Goal: Task Accomplishment & Management: Use online tool/utility

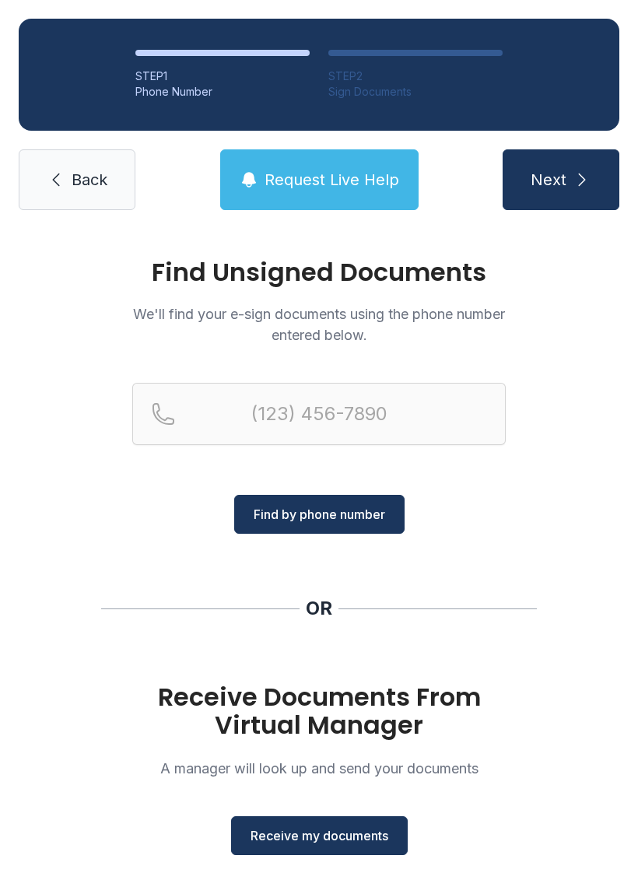
click at [346, 830] on span "Receive my documents" at bounding box center [320, 835] width 138 height 19
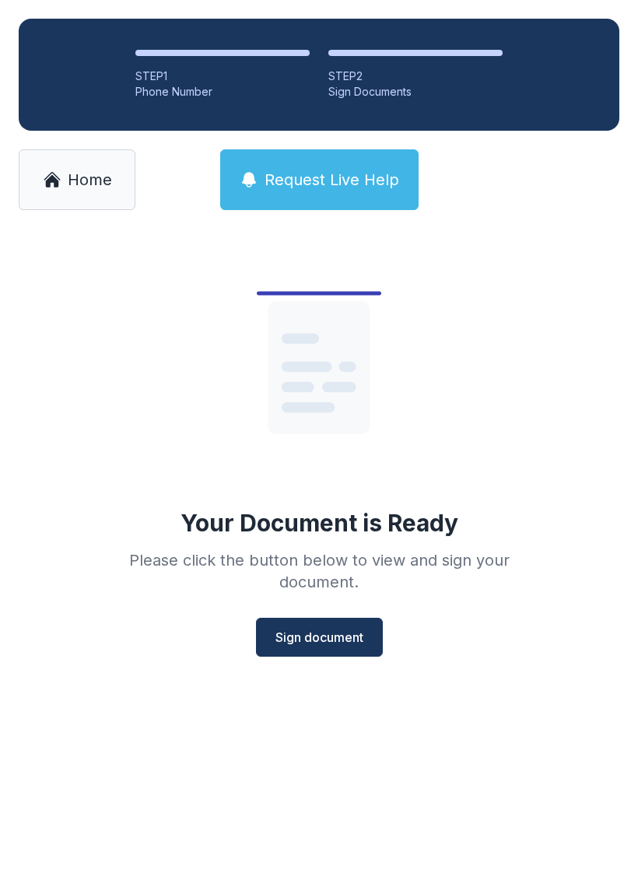
click at [356, 640] on span "Sign document" at bounding box center [319, 637] width 88 height 19
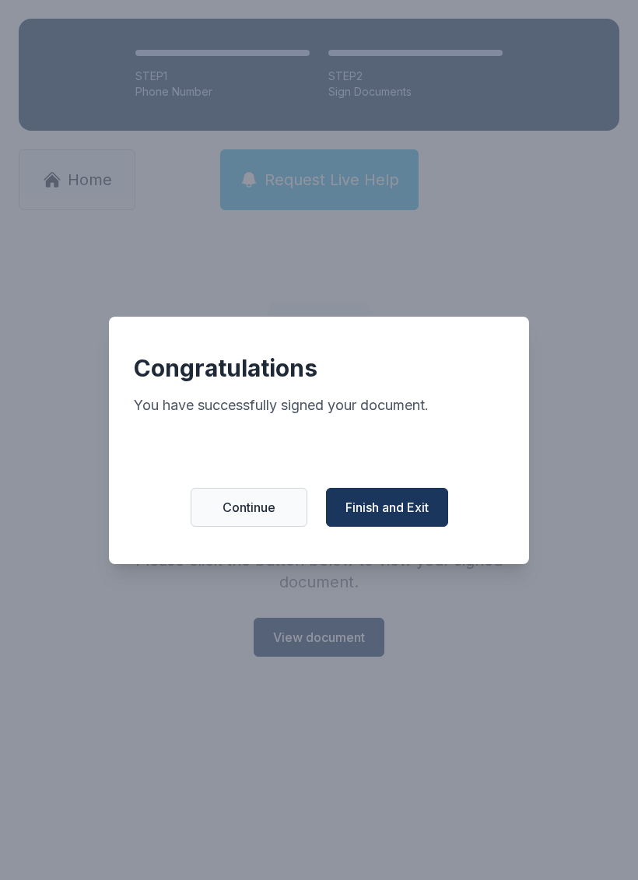
click at [423, 517] on span "Finish and Exit" at bounding box center [387, 507] width 83 height 19
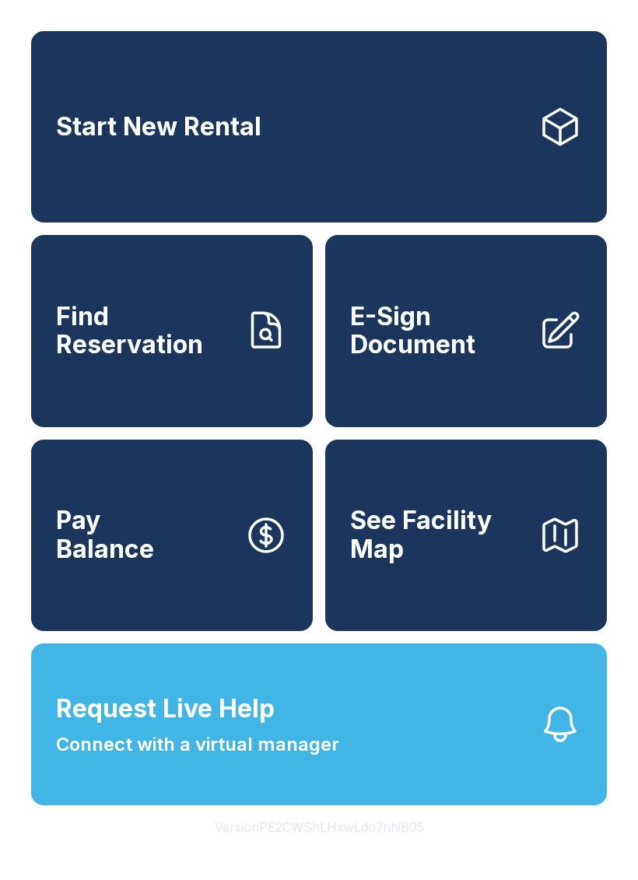
click at [557, 342] on icon at bounding box center [560, 331] width 44 height 44
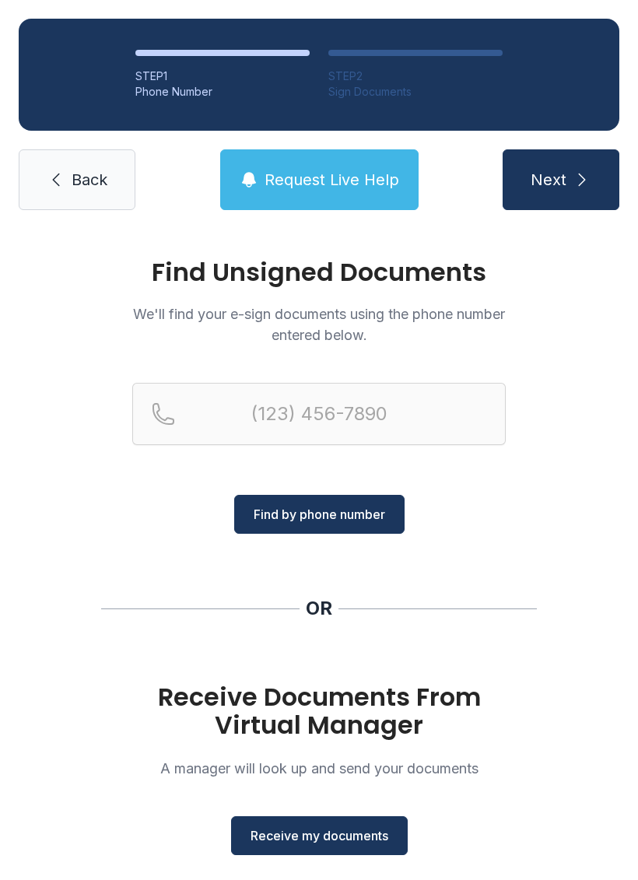
click at [330, 841] on span "Receive my documents" at bounding box center [320, 835] width 138 height 19
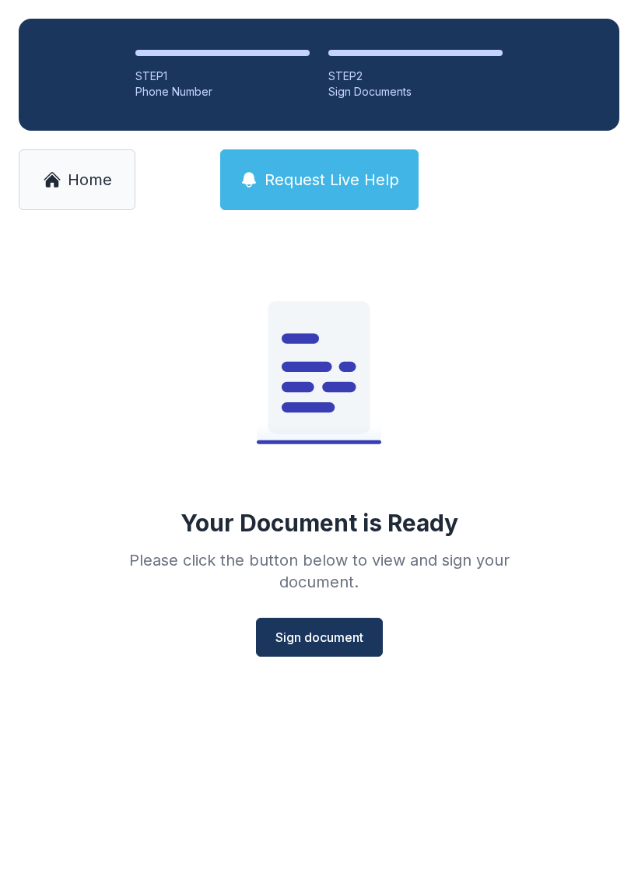
click at [370, 635] on button "Sign document" at bounding box center [319, 637] width 127 height 39
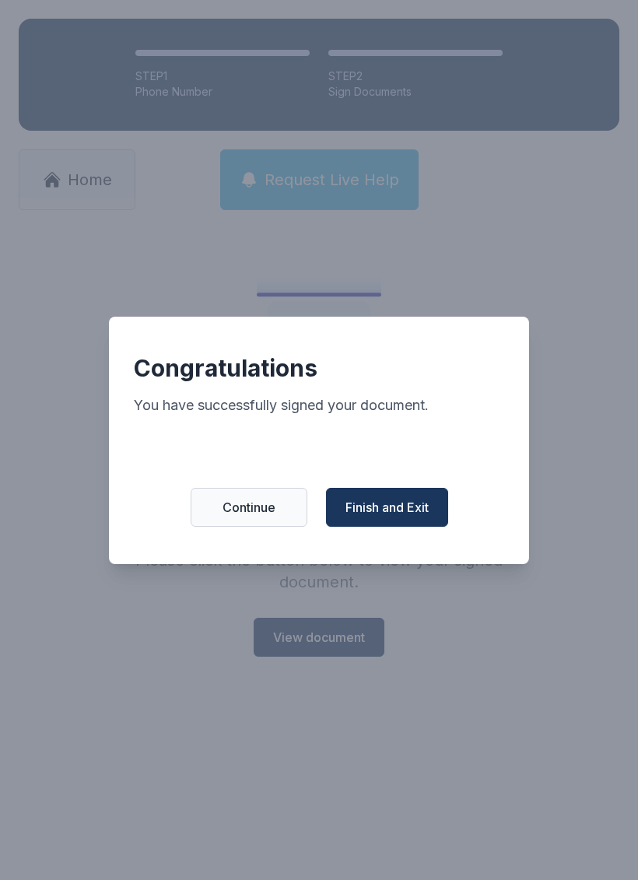
click at [402, 499] on button "Finish and Exit" at bounding box center [387, 507] width 122 height 39
